Goal: Communication & Community: Connect with others

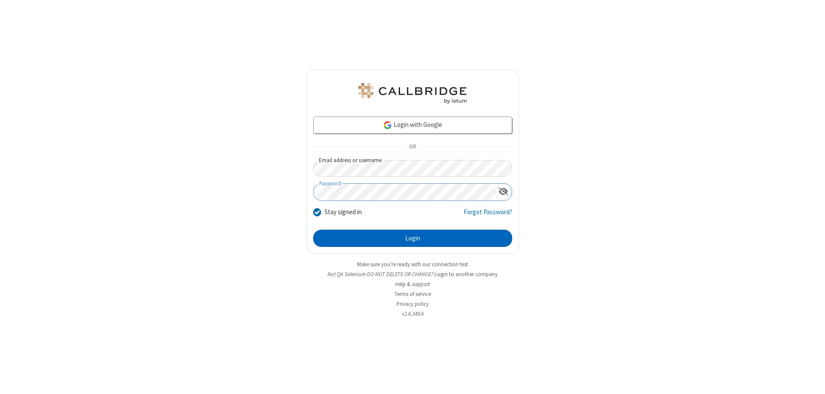
click at [413, 238] on button "Login" at bounding box center [412, 238] width 199 height 17
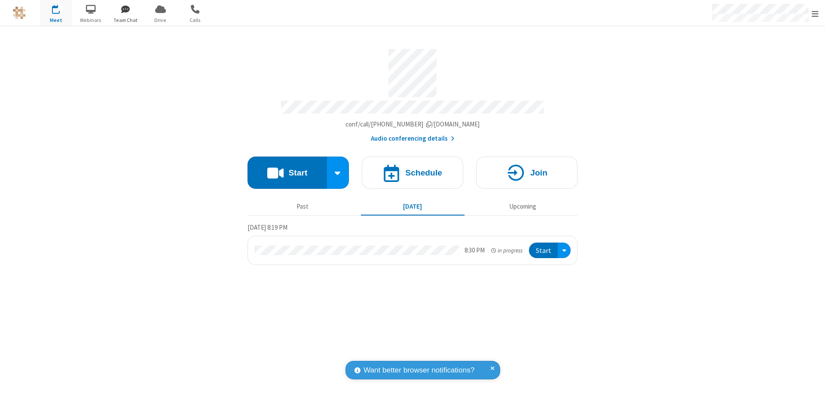
click at [126, 9] on span "button" at bounding box center [126, 9] width 32 height 15
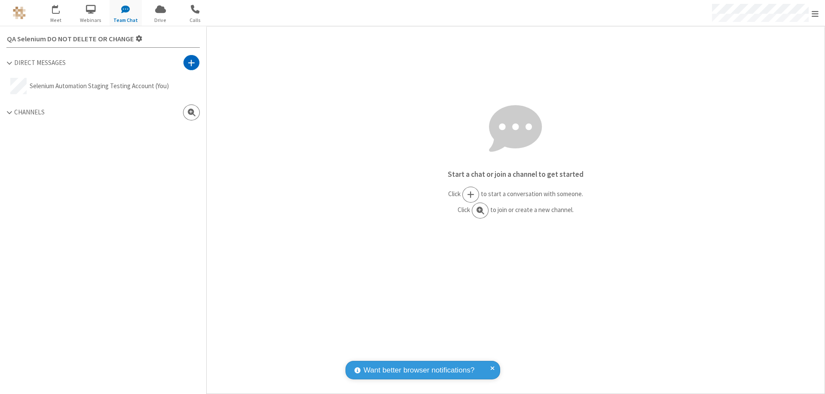
click at [191, 62] on span at bounding box center [191, 62] width 7 height 9
